Goal: Information Seeking & Learning: Learn about a topic

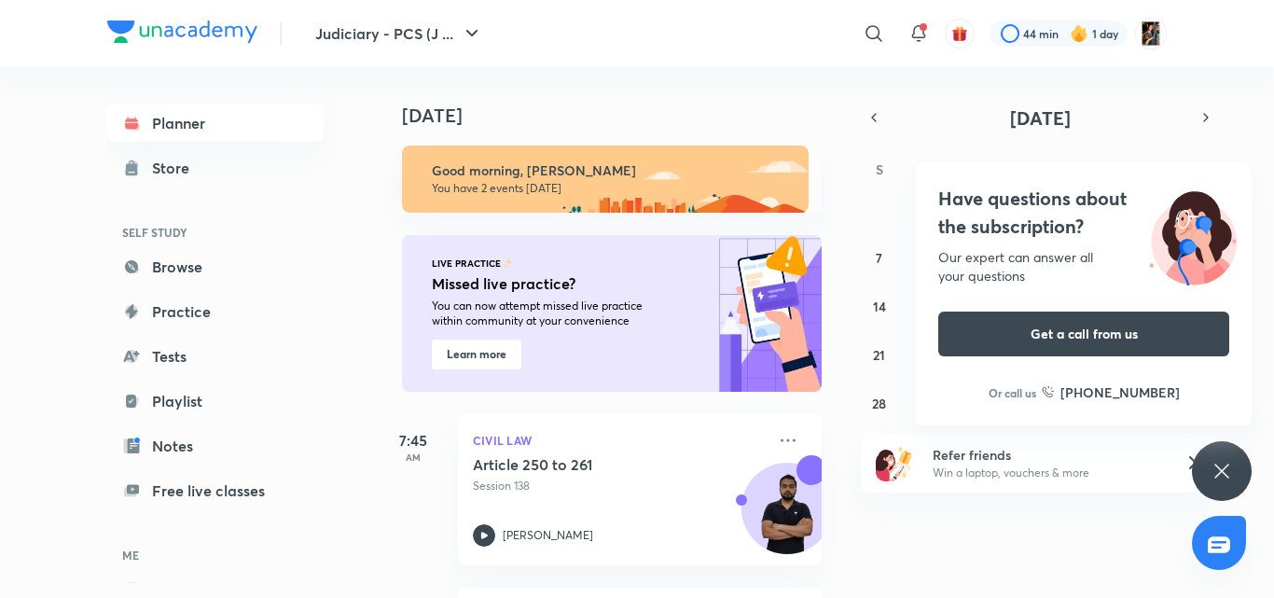
click at [1226, 480] on icon at bounding box center [1221, 471] width 22 height 22
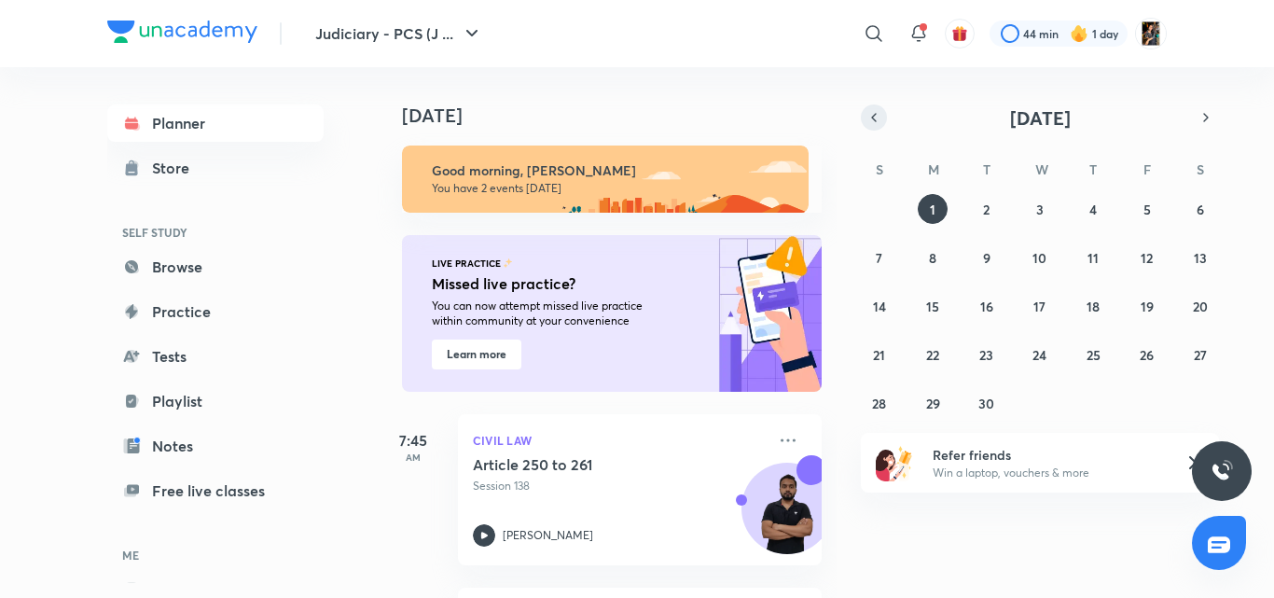
click at [877, 120] on icon "button" at bounding box center [873, 117] width 15 height 17
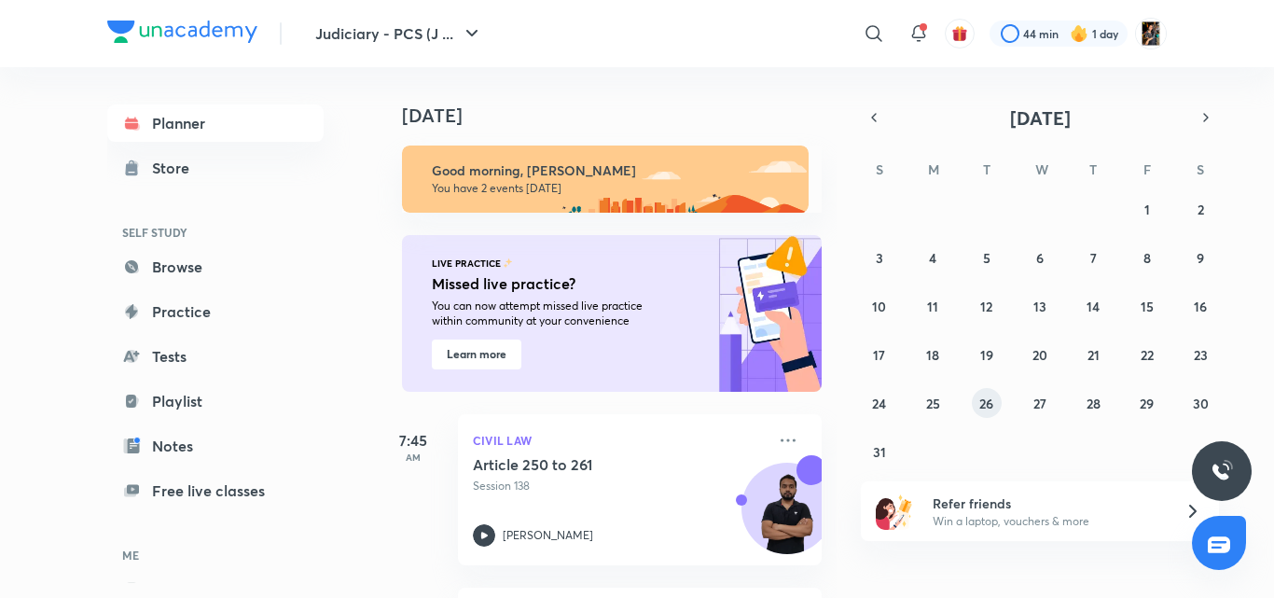
click at [979, 406] on abbr "26" at bounding box center [986, 403] width 14 height 18
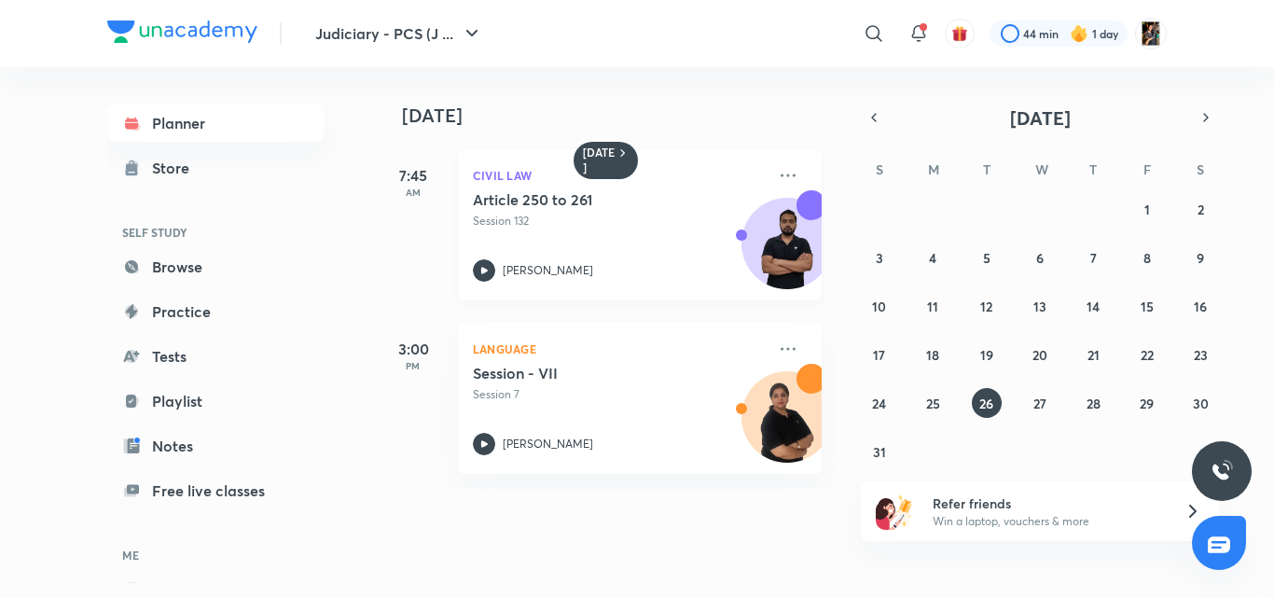
click at [571, 264] on div "[PERSON_NAME]" at bounding box center [619, 270] width 293 height 22
